Goal: Entertainment & Leisure: Consume media (video, audio)

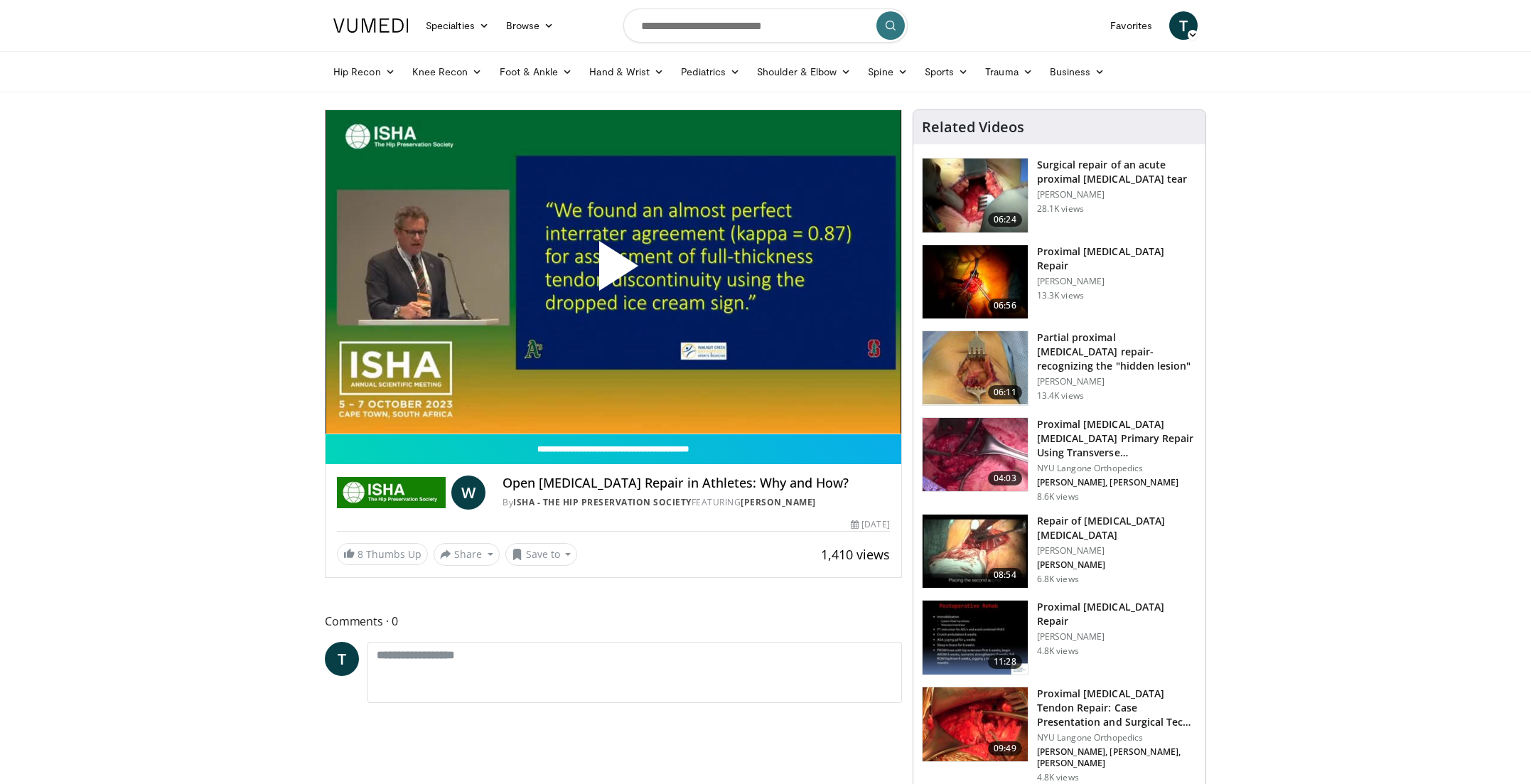
click at [613, 271] on span "Video Player" at bounding box center [613, 271] width 0 height 0
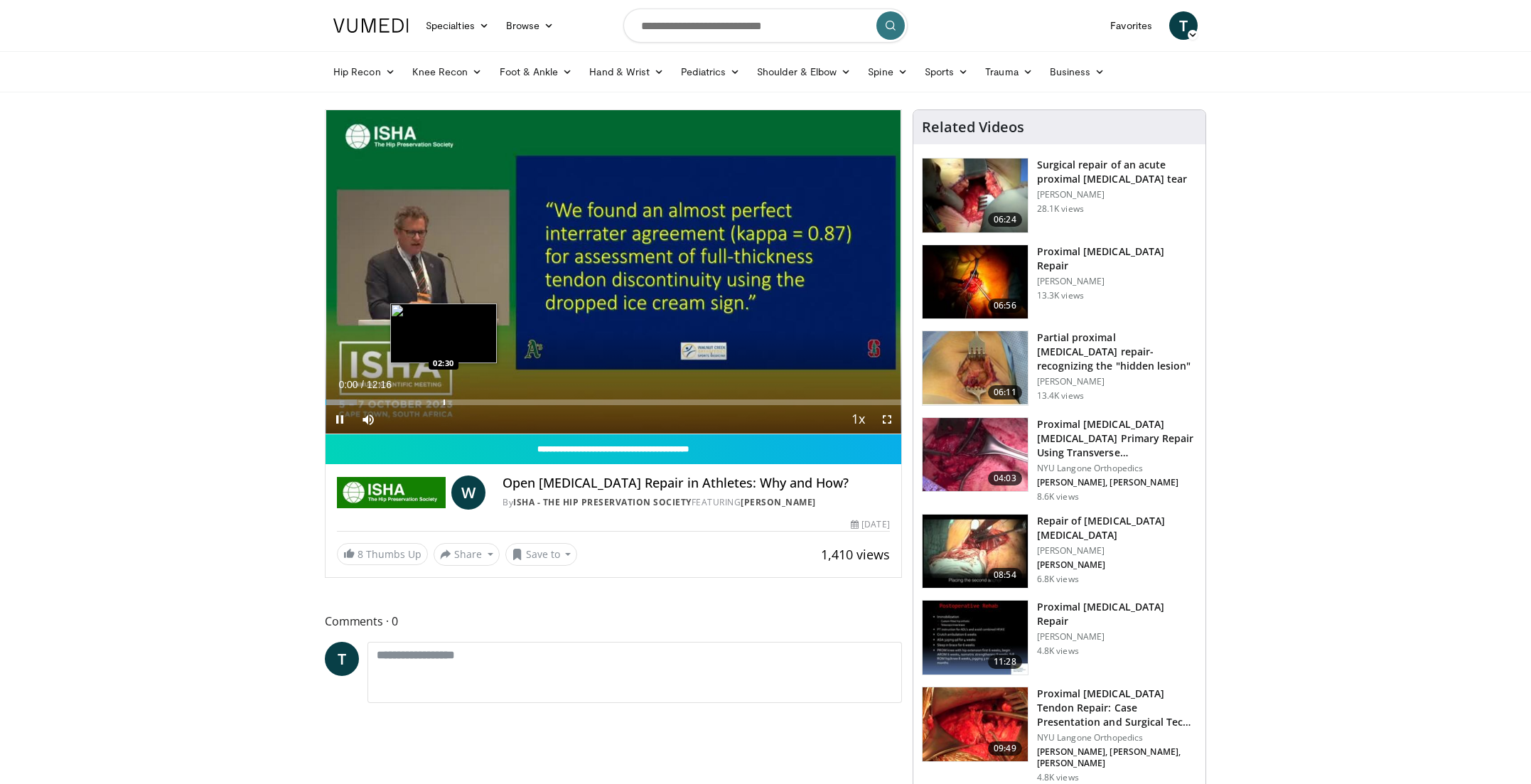
click at [444, 400] on div "Progress Bar" at bounding box center [445, 402] width 2 height 6
click at [417, 400] on div "Progress Bar" at bounding box center [418, 402] width 2 height 6
click at [400, 400] on div "Progress Bar" at bounding box center [400, 402] width 2 height 6
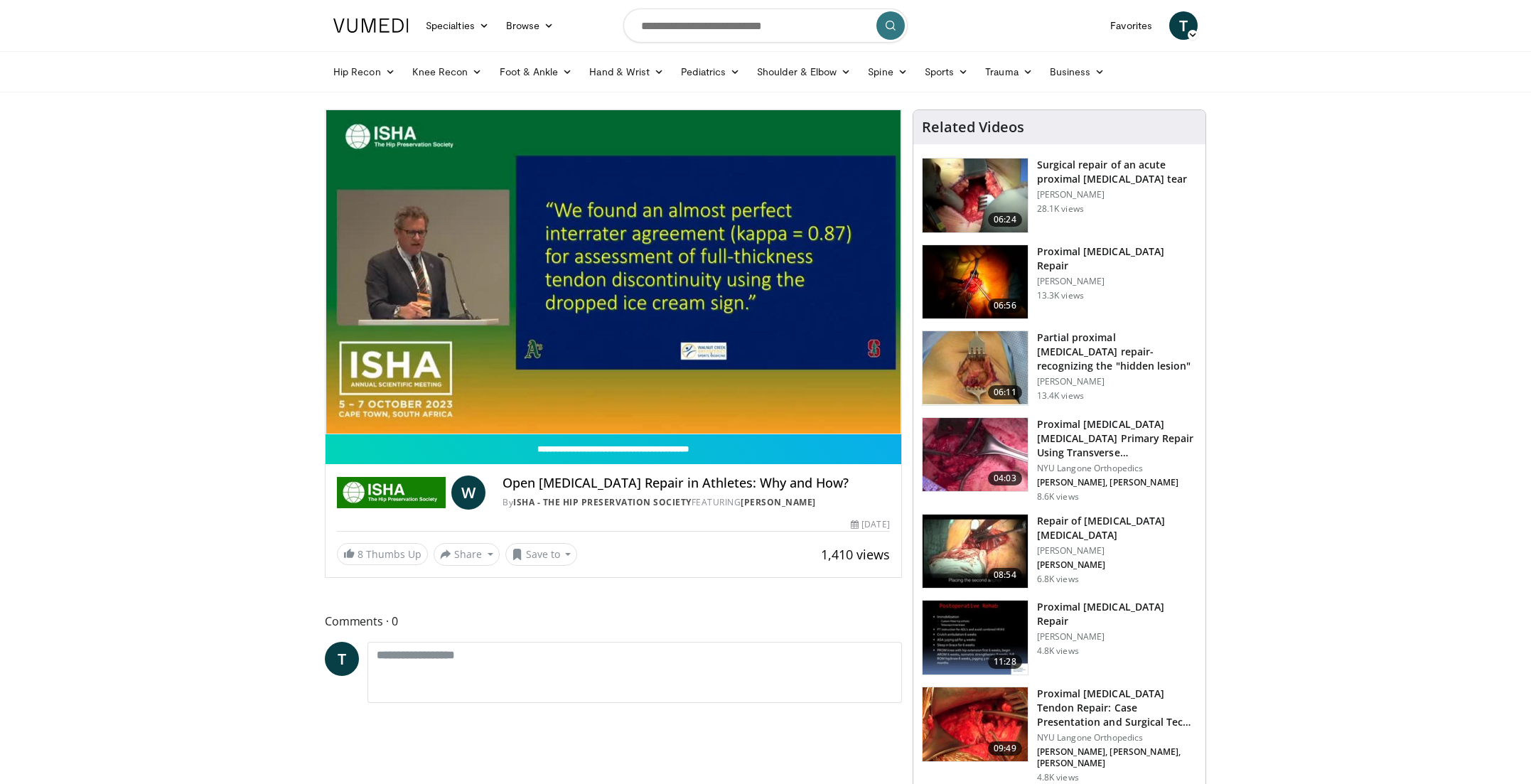
click at [388, 401] on div "10 seconds Tap to unmute" at bounding box center [613, 272] width 576 height 324
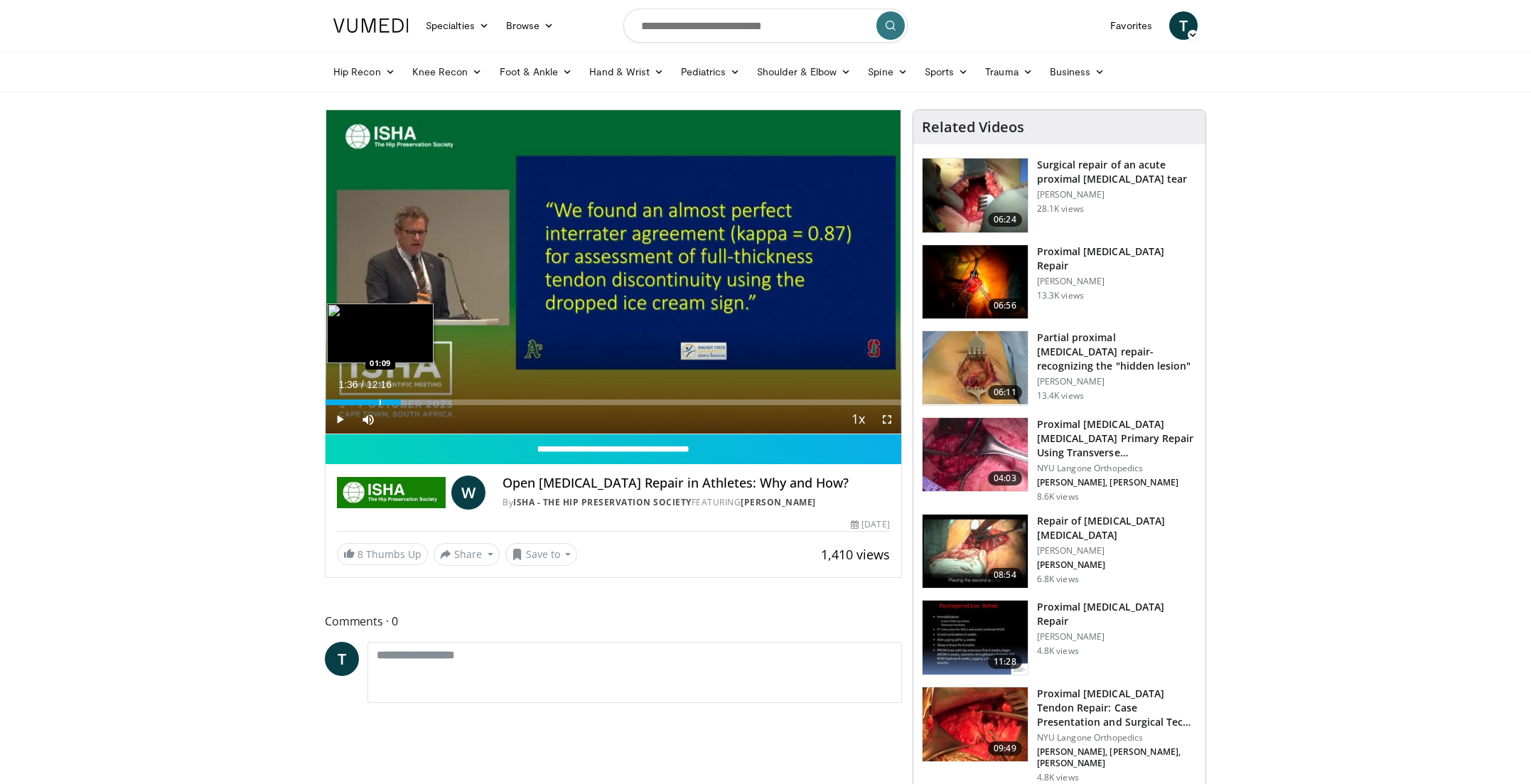
click at [380, 402] on div "Progress Bar" at bounding box center [380, 402] width 2 height 6
click at [368, 404] on div "Progress Bar" at bounding box center [369, 402] width 2 height 6
click at [359, 404] on div "Progress Bar" at bounding box center [360, 402] width 2 height 6
click at [886, 420] on span "Video Player" at bounding box center [887, 420] width 28 height 28
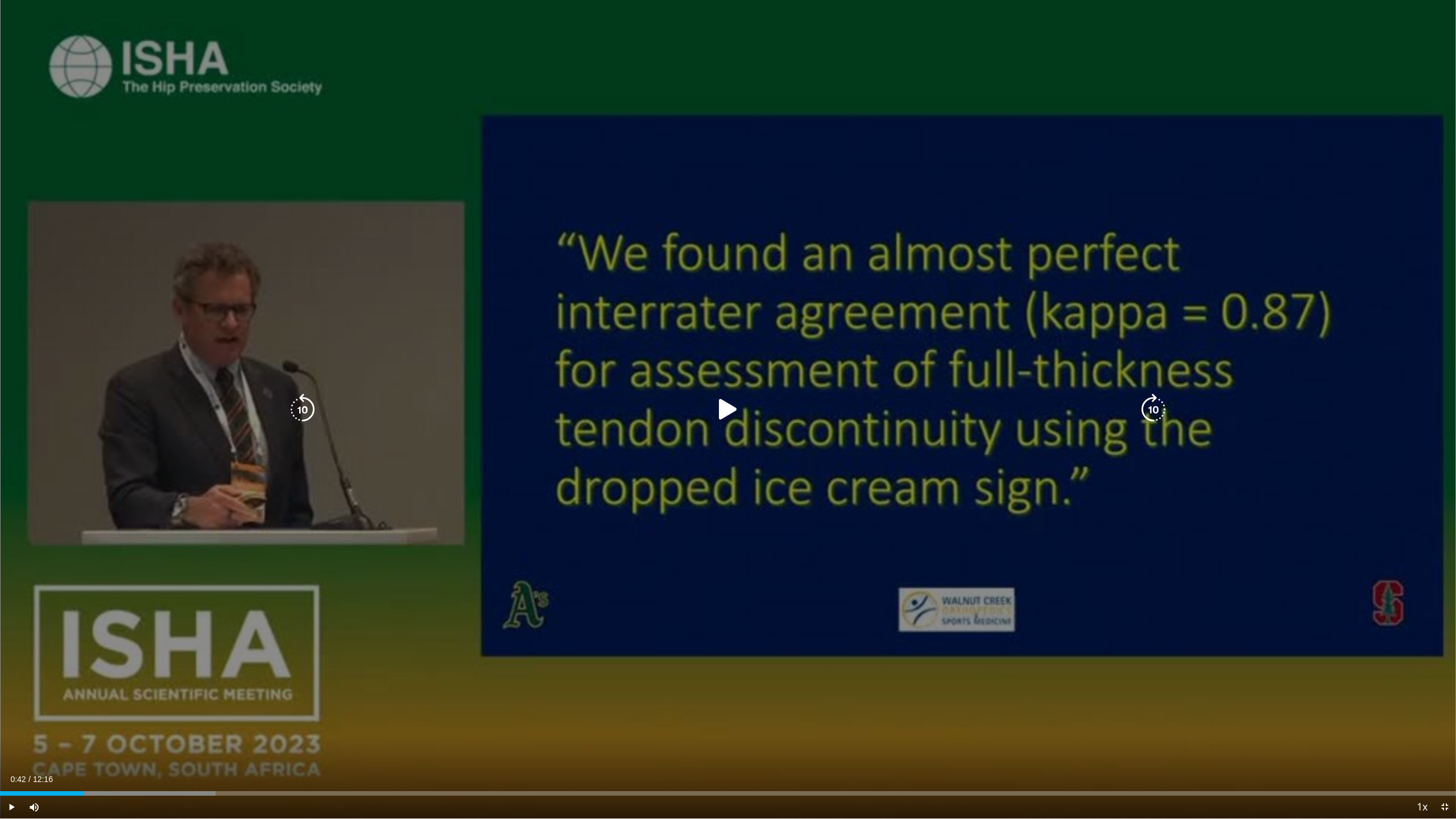
click at [743, 406] on icon "Video Player" at bounding box center [728, 410] width 32 height 32
click at [738, 425] on icon "Video Player" at bounding box center [728, 410] width 32 height 32
